Goal: Find contact information: Find contact information

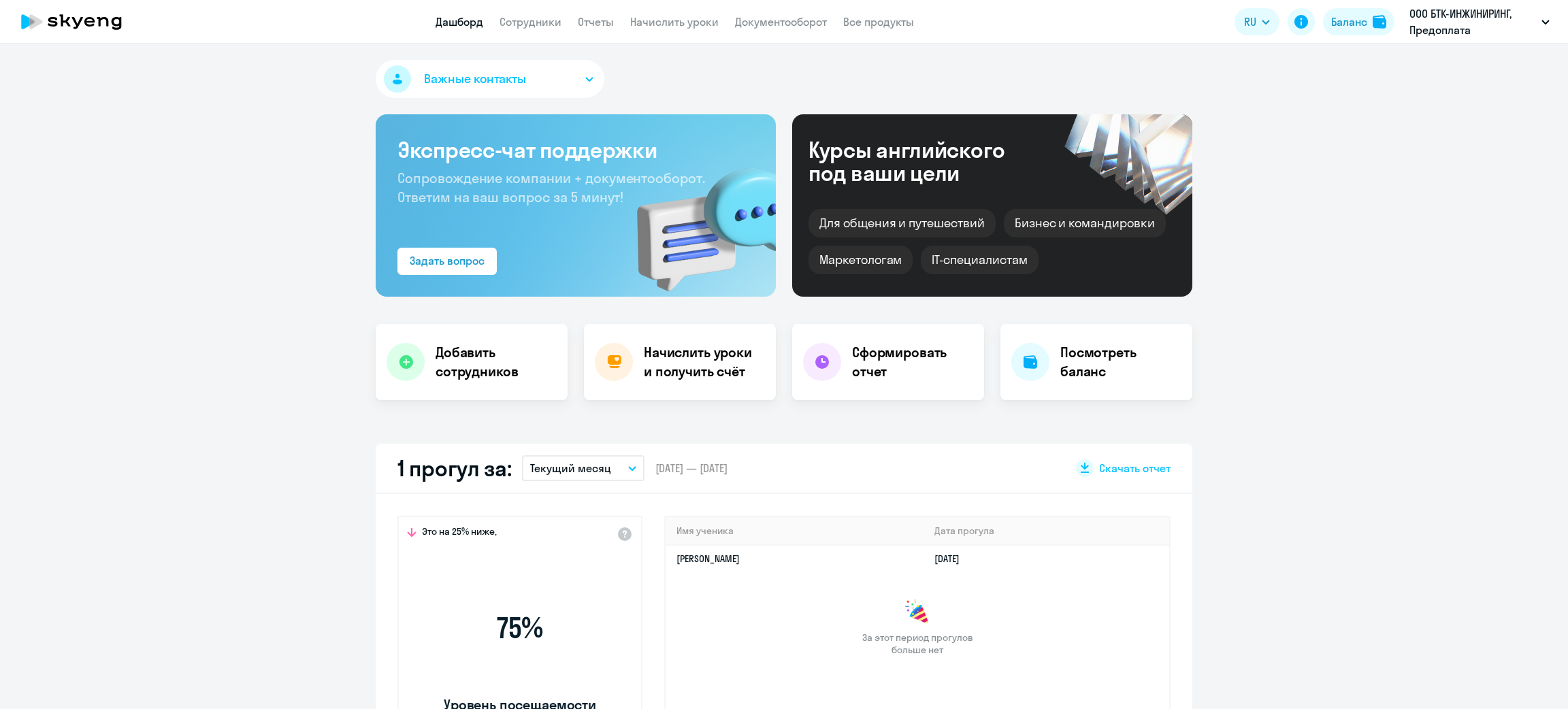
select select "30"
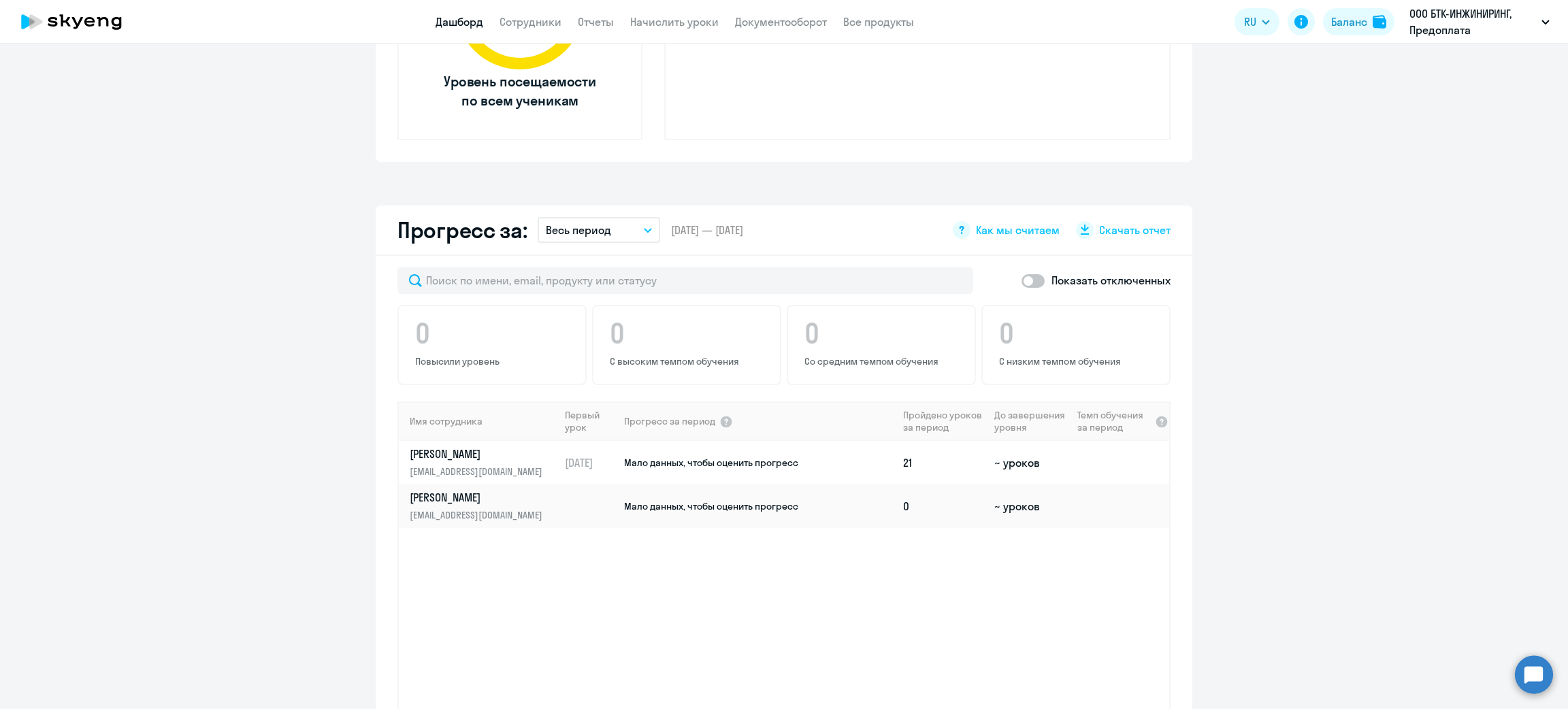
scroll to position [714, 0]
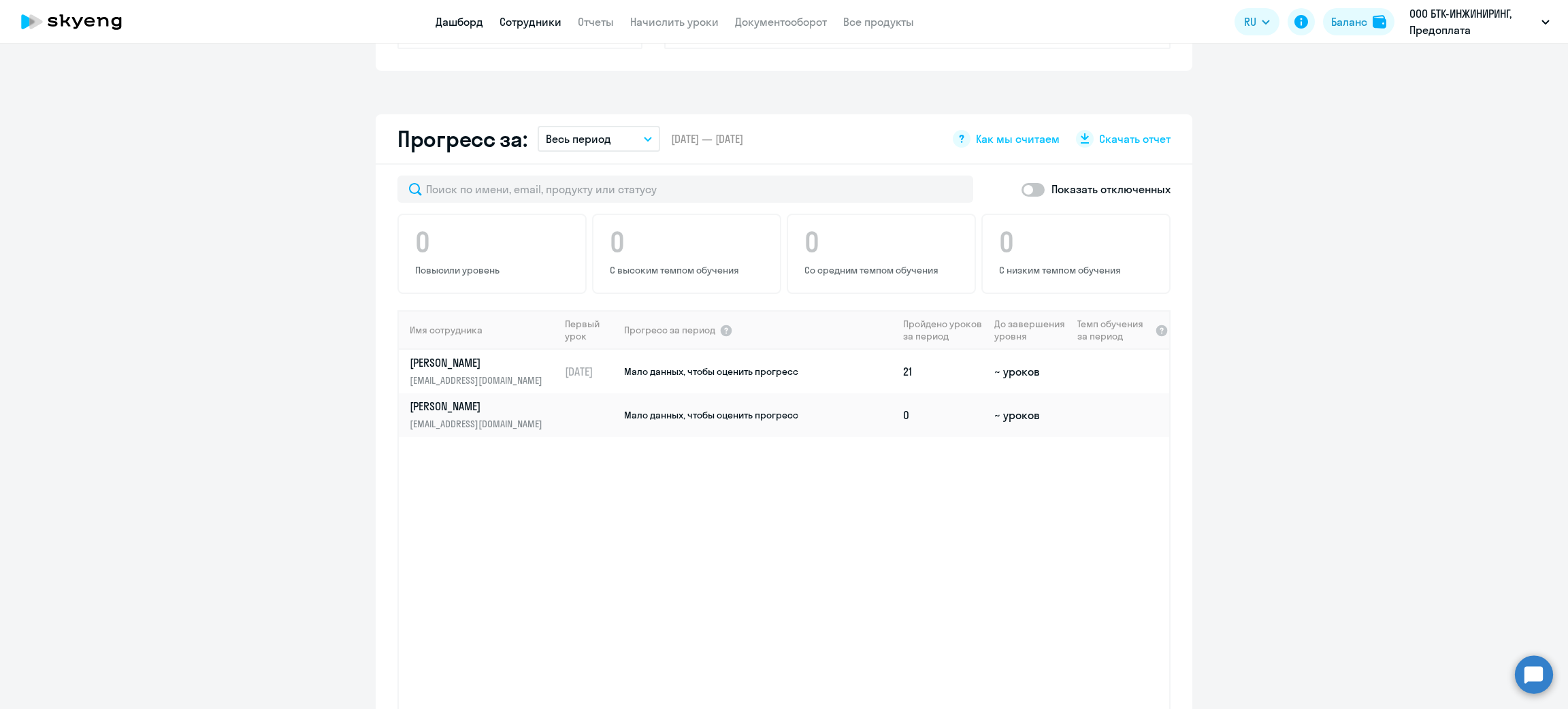
click at [518, 27] on link "Сотрудники" at bounding box center [531, 22] width 62 height 14
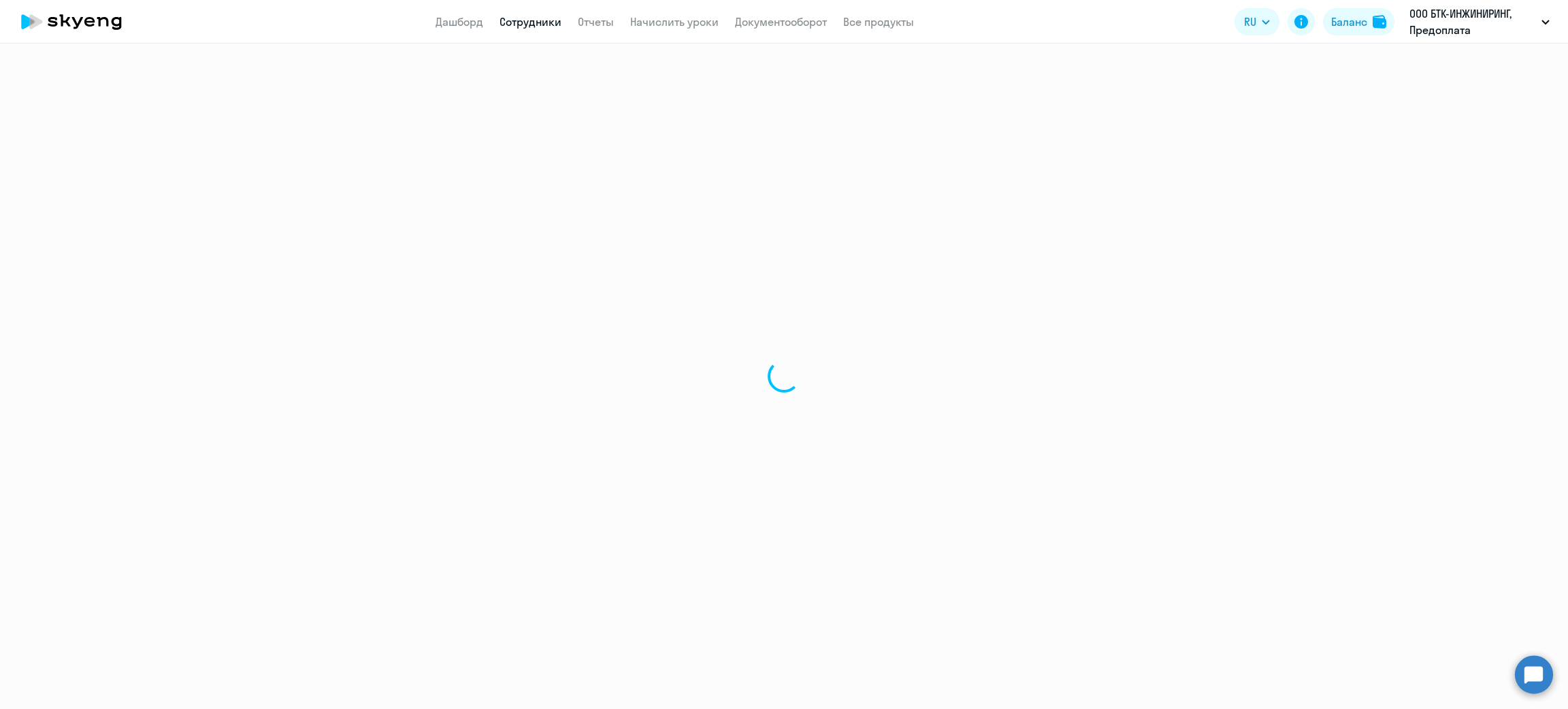
select select "30"
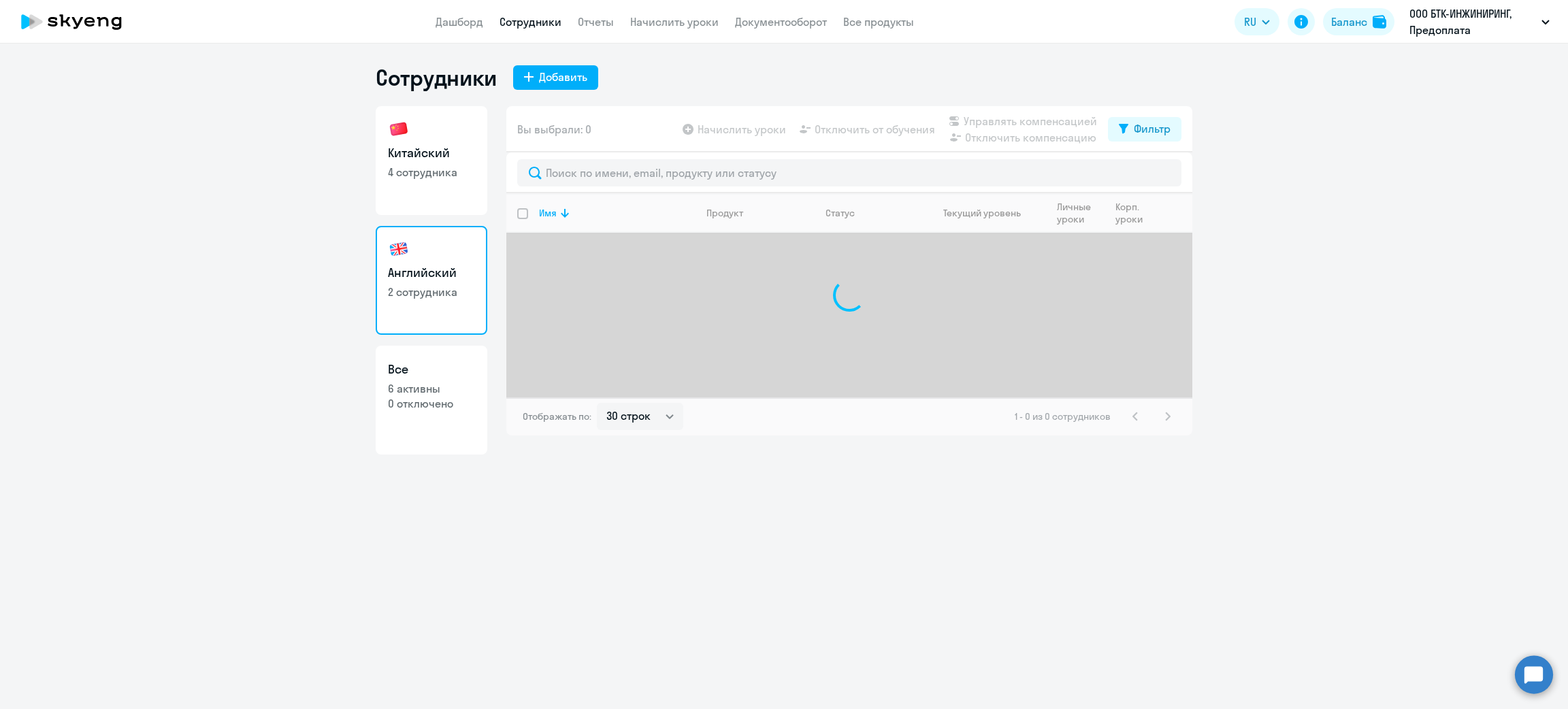
click at [437, 161] on link "Китайский 4 сотрудника" at bounding box center [431, 160] width 112 height 109
select select "30"
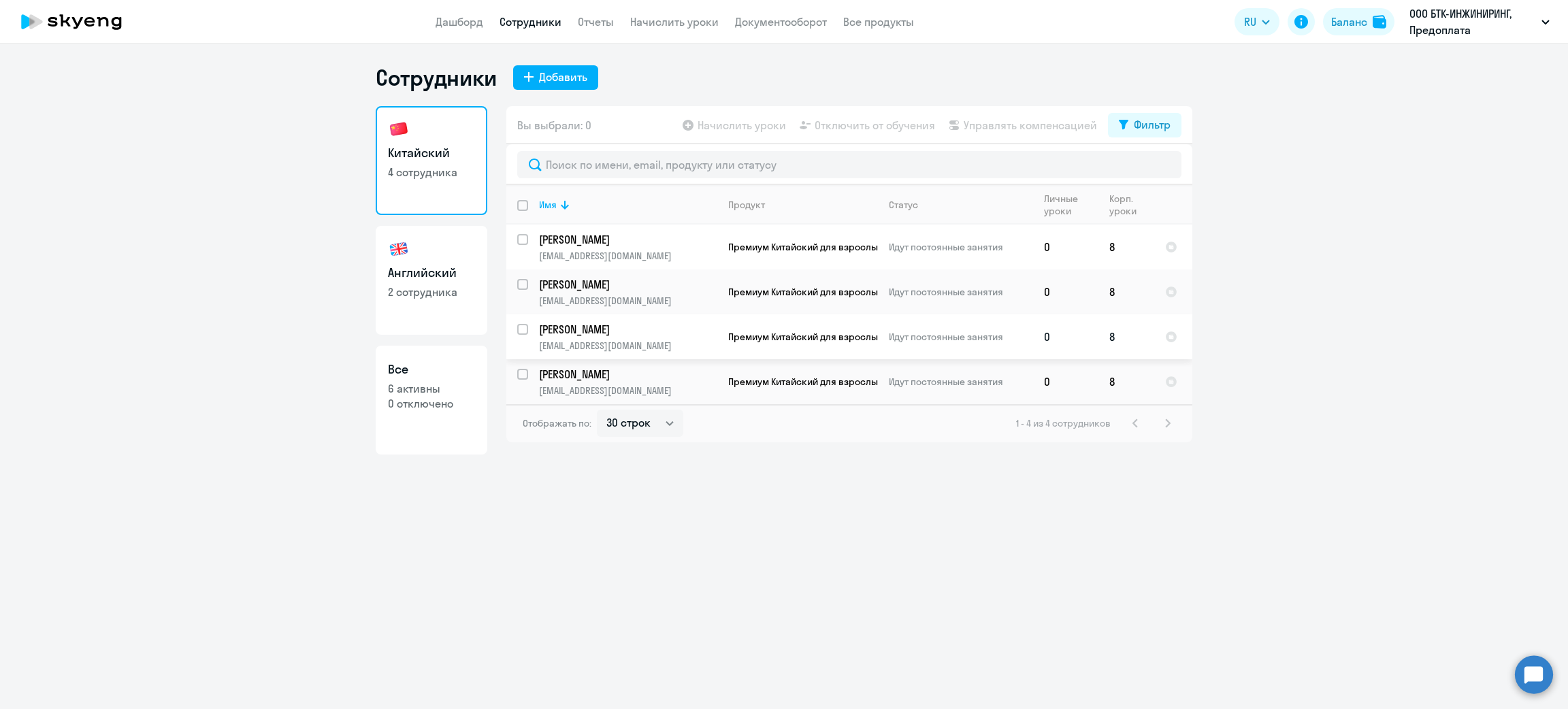
click at [619, 328] on p "Горелова Ольга" at bounding box center [628, 329] width 177 height 15
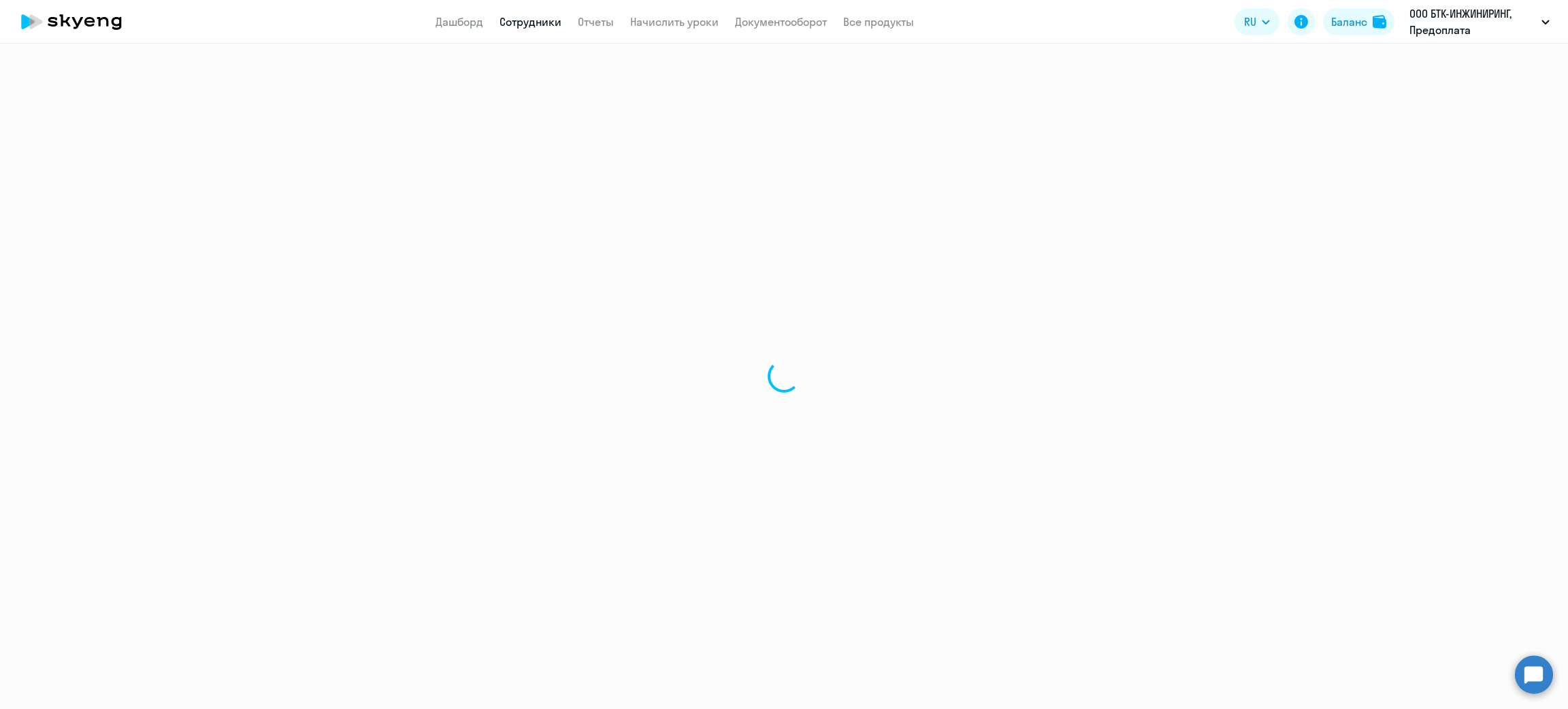
select select "chinese"
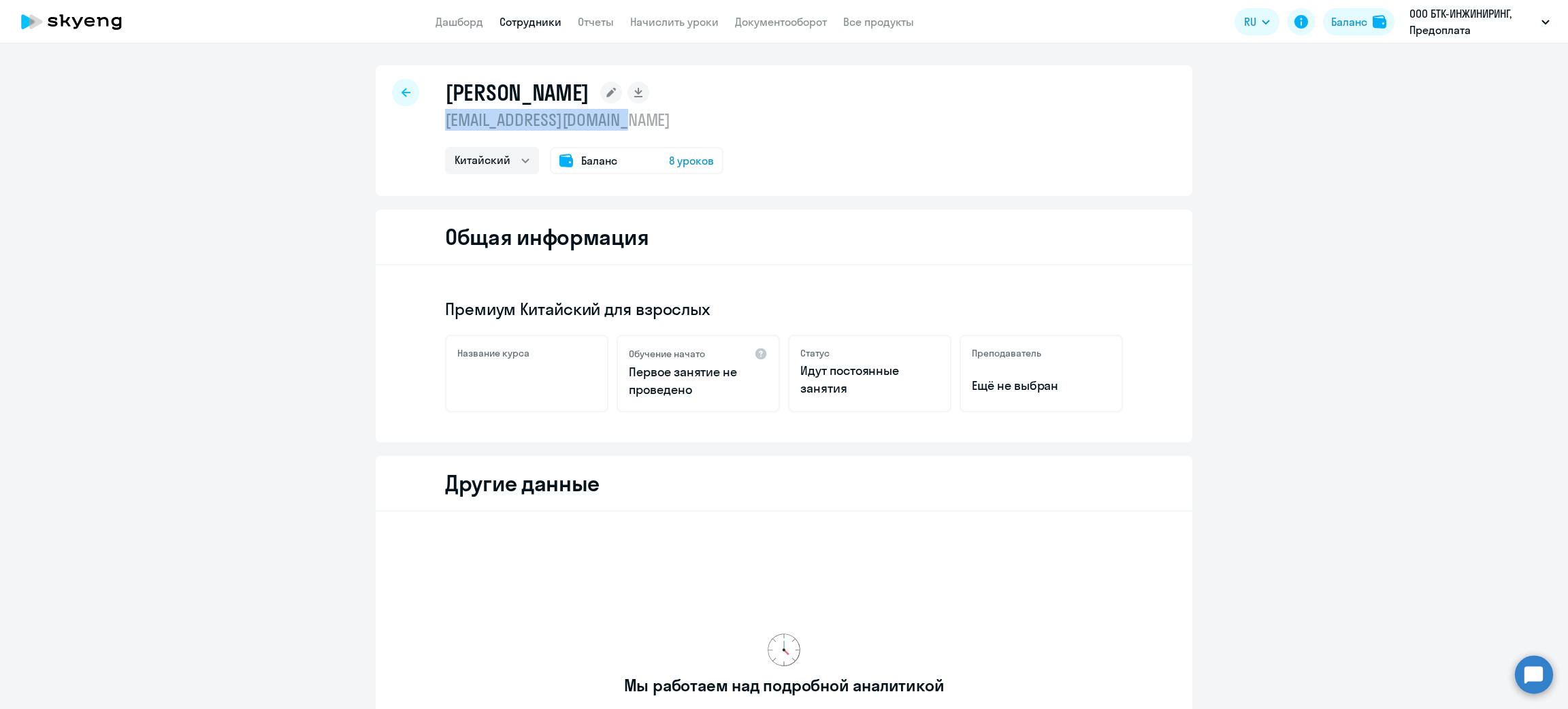
drag, startPoint x: 619, startPoint y: 119, endPoint x: 427, endPoint y: 116, distance: 192.0
click at [427, 116] on div "Горелова Ольга o.gorelova@btc-intl.com Китайский Баланс 8 уроков" at bounding box center [784, 130] width 817 height 130
copy p "o.gorelova@btc-intl.com"
